Goal: Find specific page/section: Find specific page/section

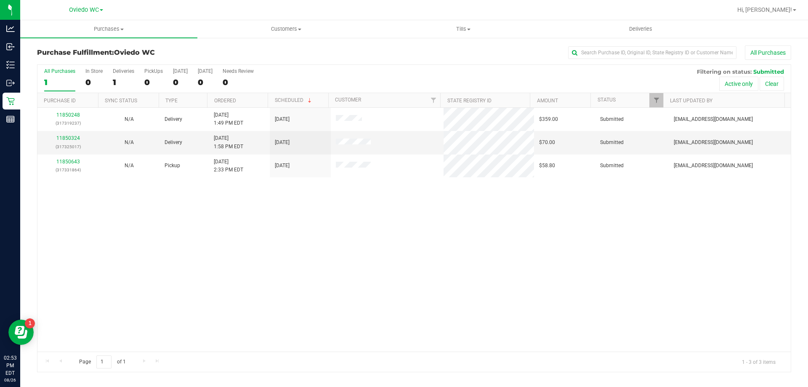
click at [467, 69] on div "All Purchases 1 In Store 0 Deliveries 1 PickUps 0 Today 0 Tomorrow 0 Needs Revi…" at bounding box center [413, 68] width 753 height 7
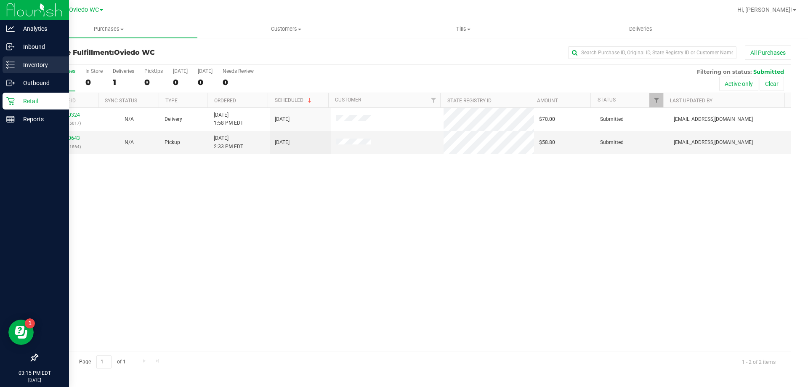
click at [10, 64] on icon at bounding box center [10, 65] width 8 height 8
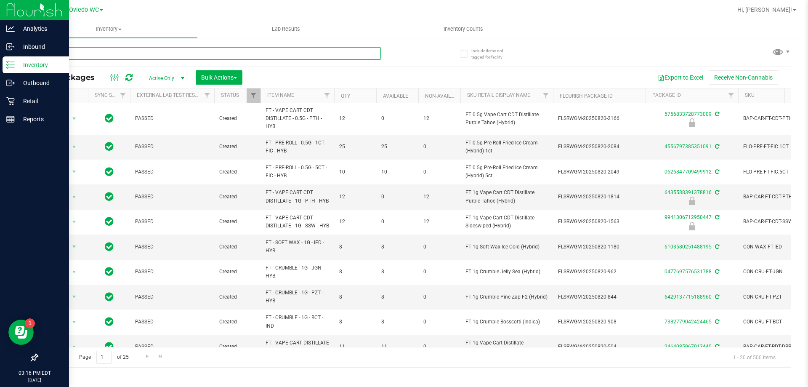
click at [116, 54] on input "text" at bounding box center [209, 53] width 344 height 13
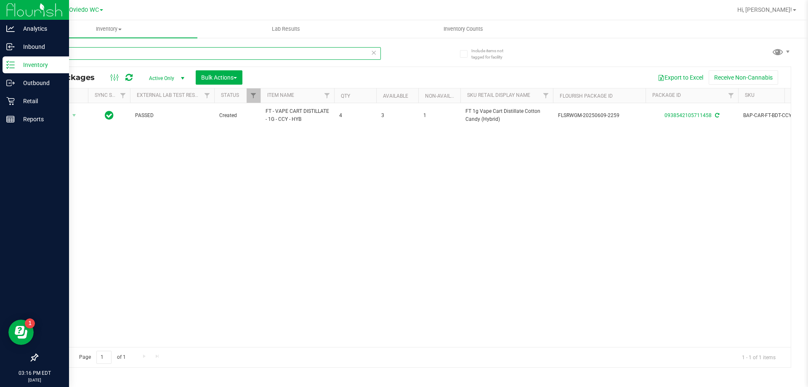
type input "ccy"
click at [566, 51] on div "ccy All Packages Active Only Active Only Lab Samples Locked All External Intern…" at bounding box center [414, 203] width 754 height 328
click at [795, 8] on link "Hi, Felix!" at bounding box center [767, 9] width 66 height 9
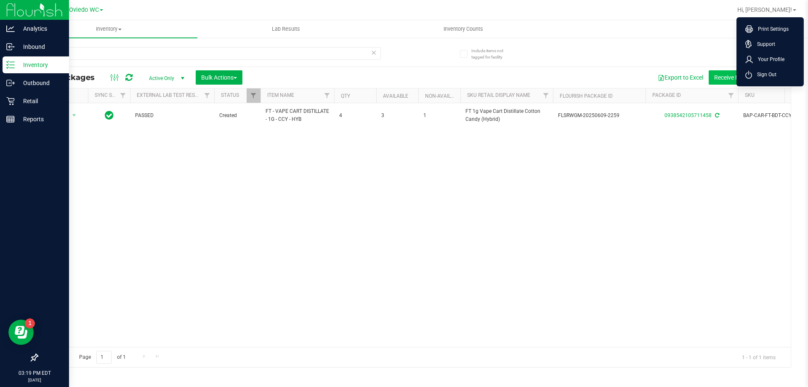
drag, startPoint x: 756, startPoint y: 70, endPoint x: 752, endPoint y: 77, distance: 7.5
click at [756, 72] on li "Sign Out" at bounding box center [769, 74] width 63 height 15
